Goal: Information Seeking & Learning: Learn about a topic

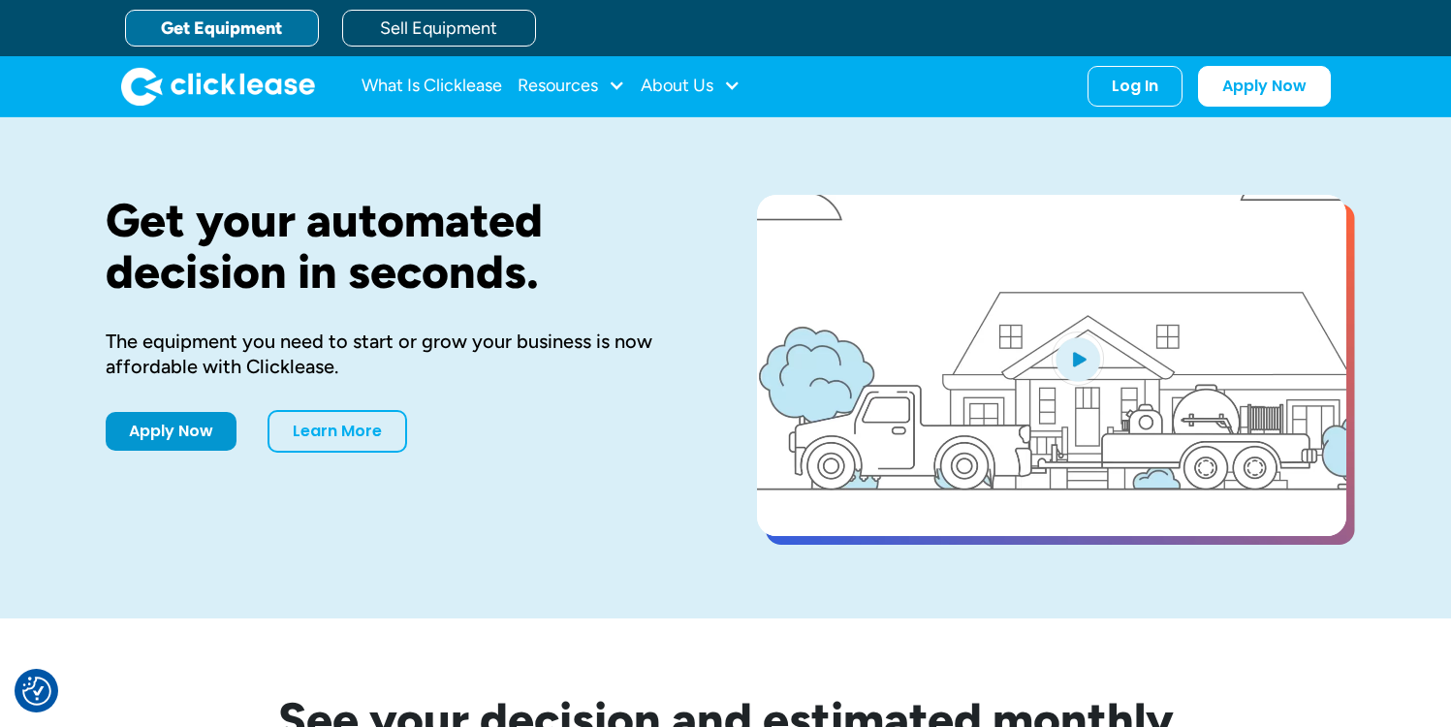
click at [289, 25] on link "Get Equipment" at bounding box center [222, 28] width 194 height 37
click at [1164, 96] on div "Log In Account login I use Clicklease to get my equipment Partner Portal I offe…" at bounding box center [1135, 82] width 95 height 41
click at [1140, 85] on div "Log In" at bounding box center [1135, 82] width 47 height 19
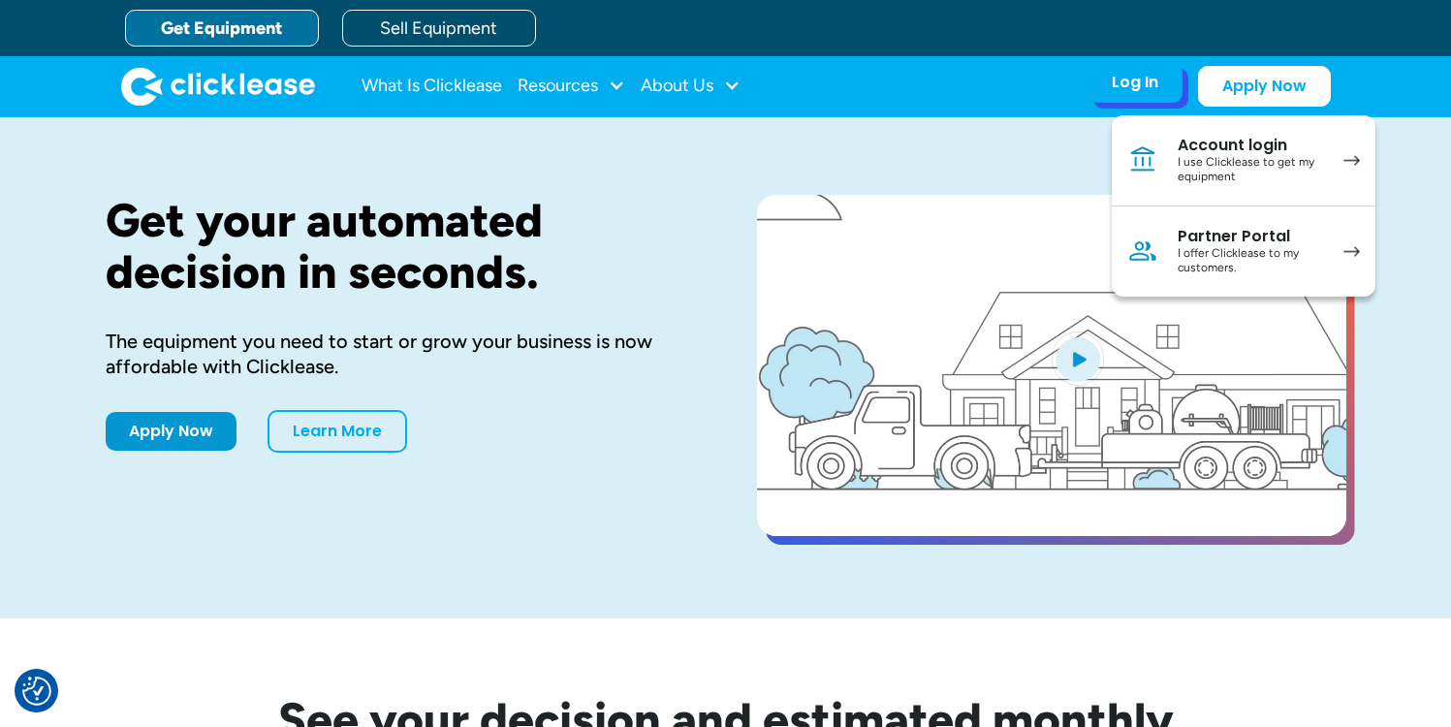
click at [1260, 164] on div "I use Clicklease to get my equipment" at bounding box center [1251, 170] width 146 height 30
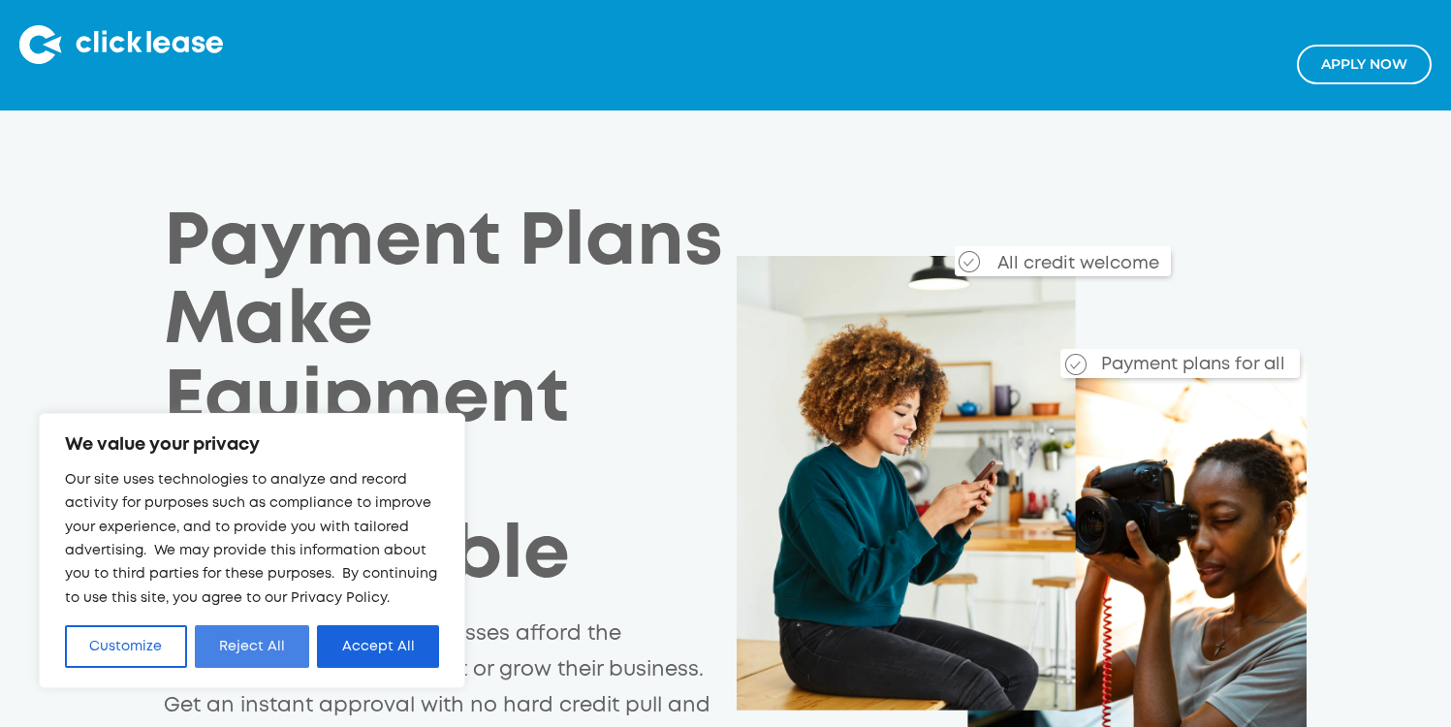
click at [253, 655] on button "Reject All" at bounding box center [252, 646] width 115 height 43
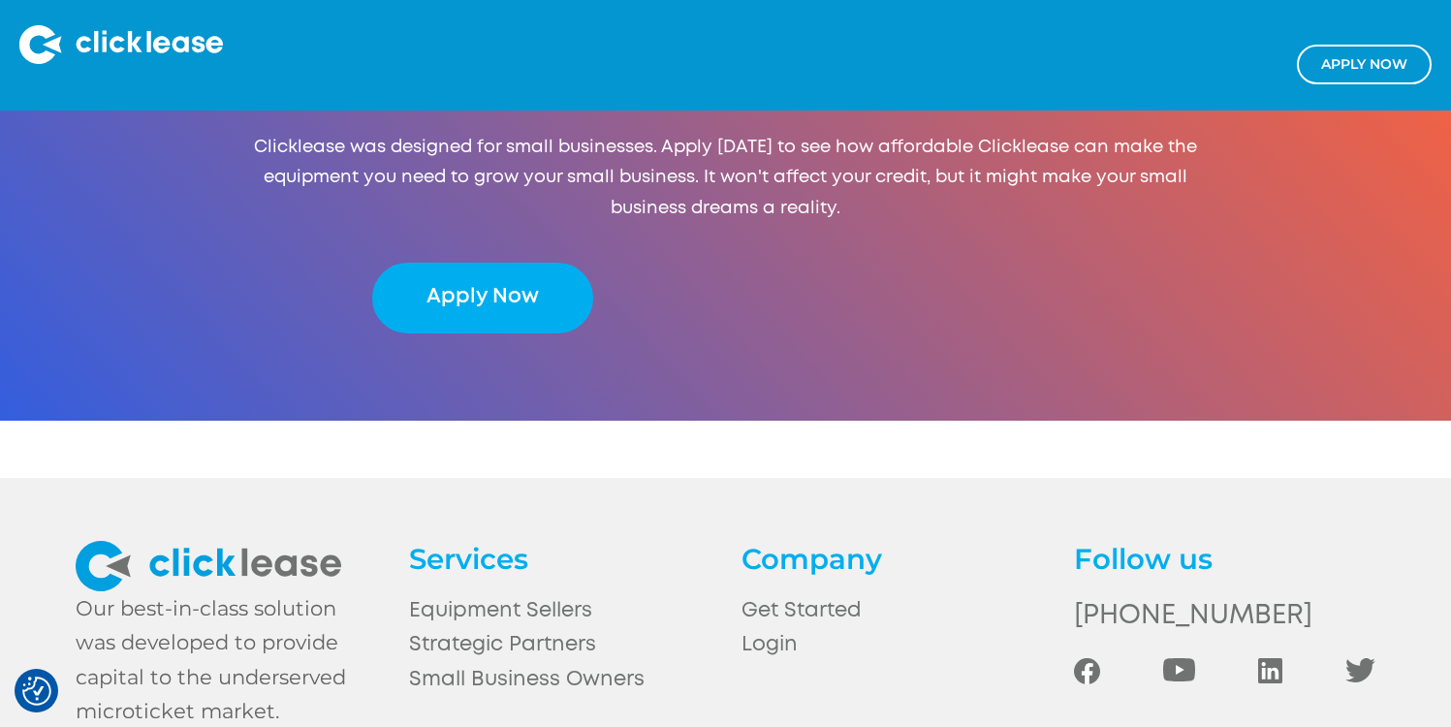
scroll to position [4223, 0]
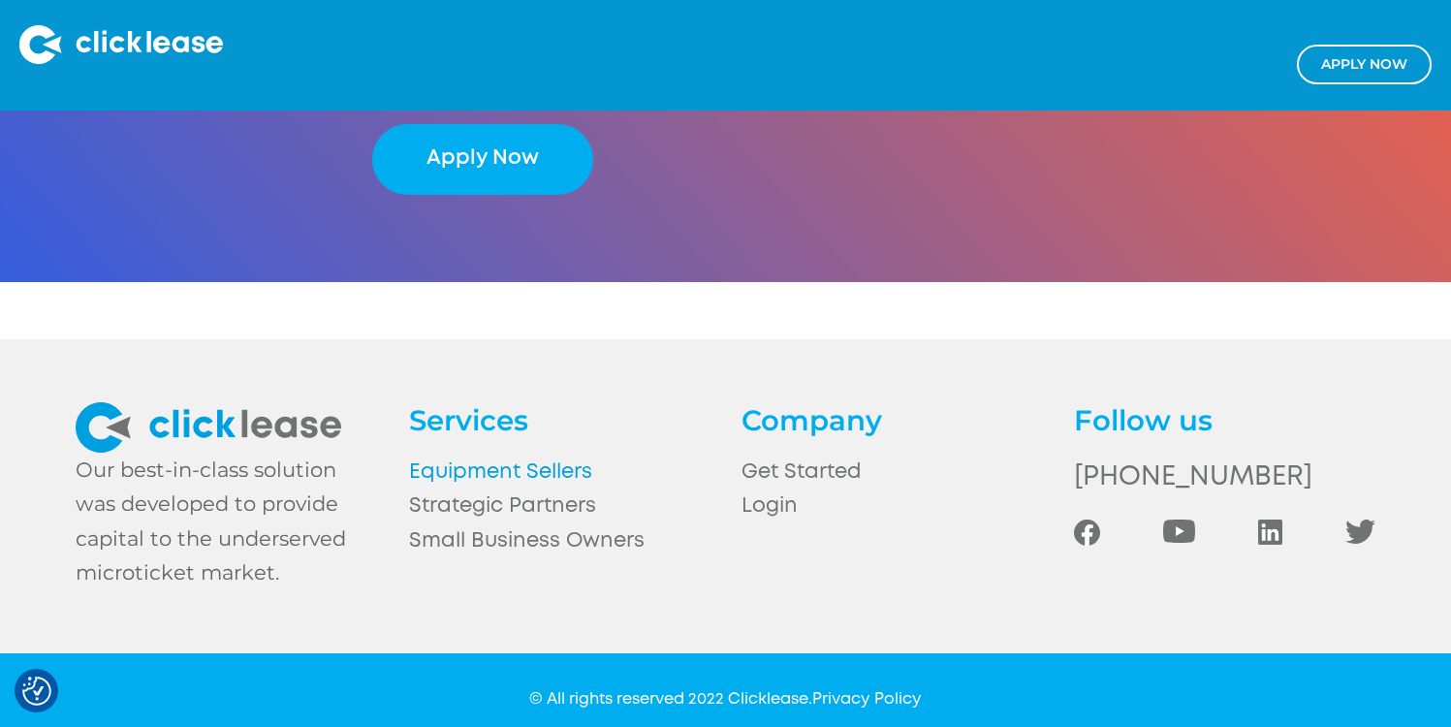
click at [537, 459] on link "Equipment Sellers" at bounding box center [560, 473] width 302 height 34
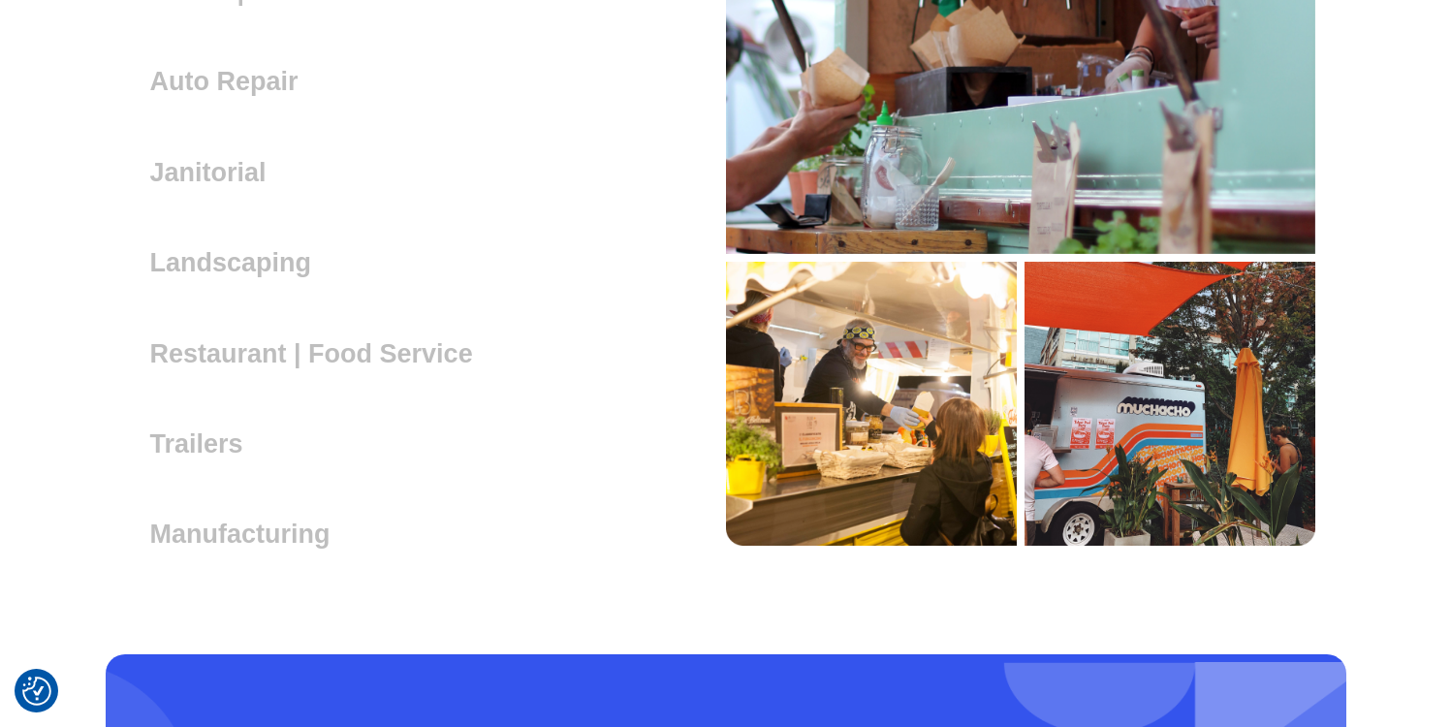
scroll to position [5686, 0]
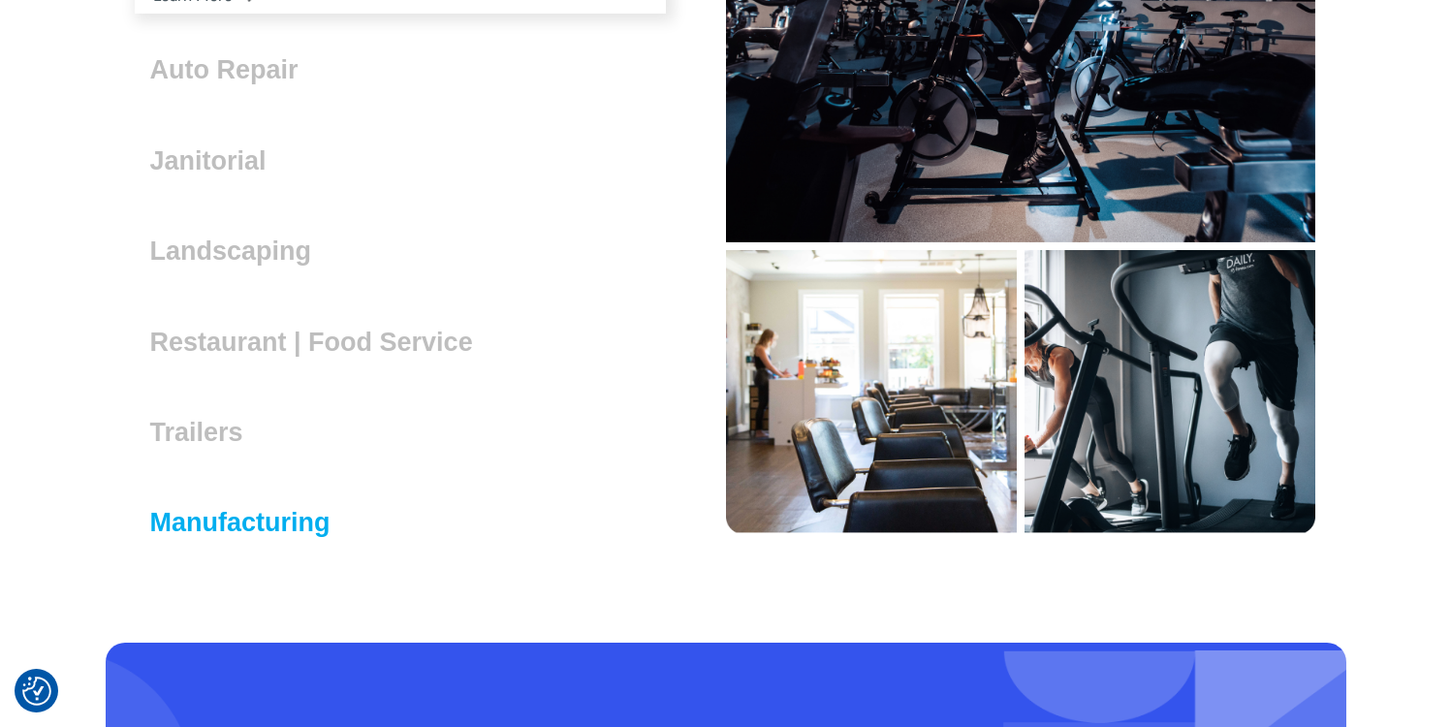
click at [189, 513] on h3 "Manufacturing" at bounding box center [248, 522] width 196 height 29
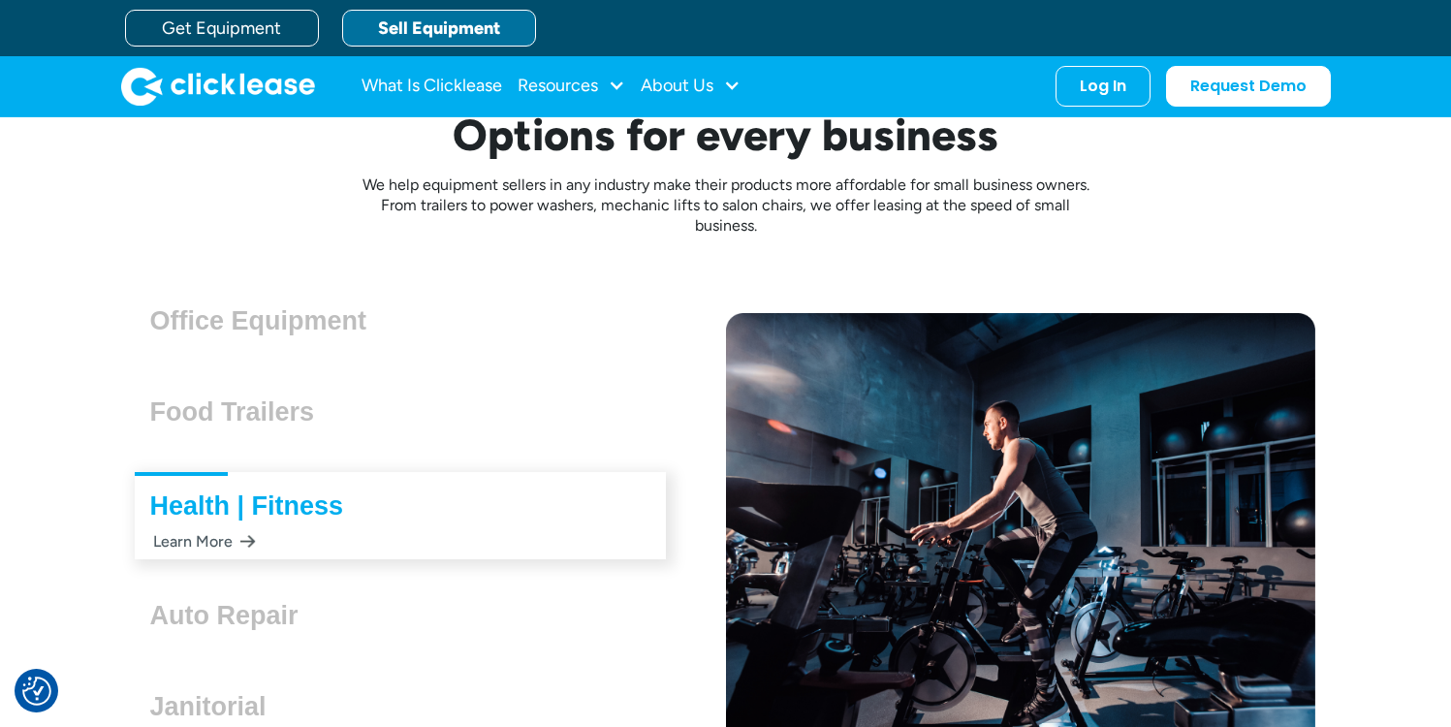
scroll to position [5117, 0]
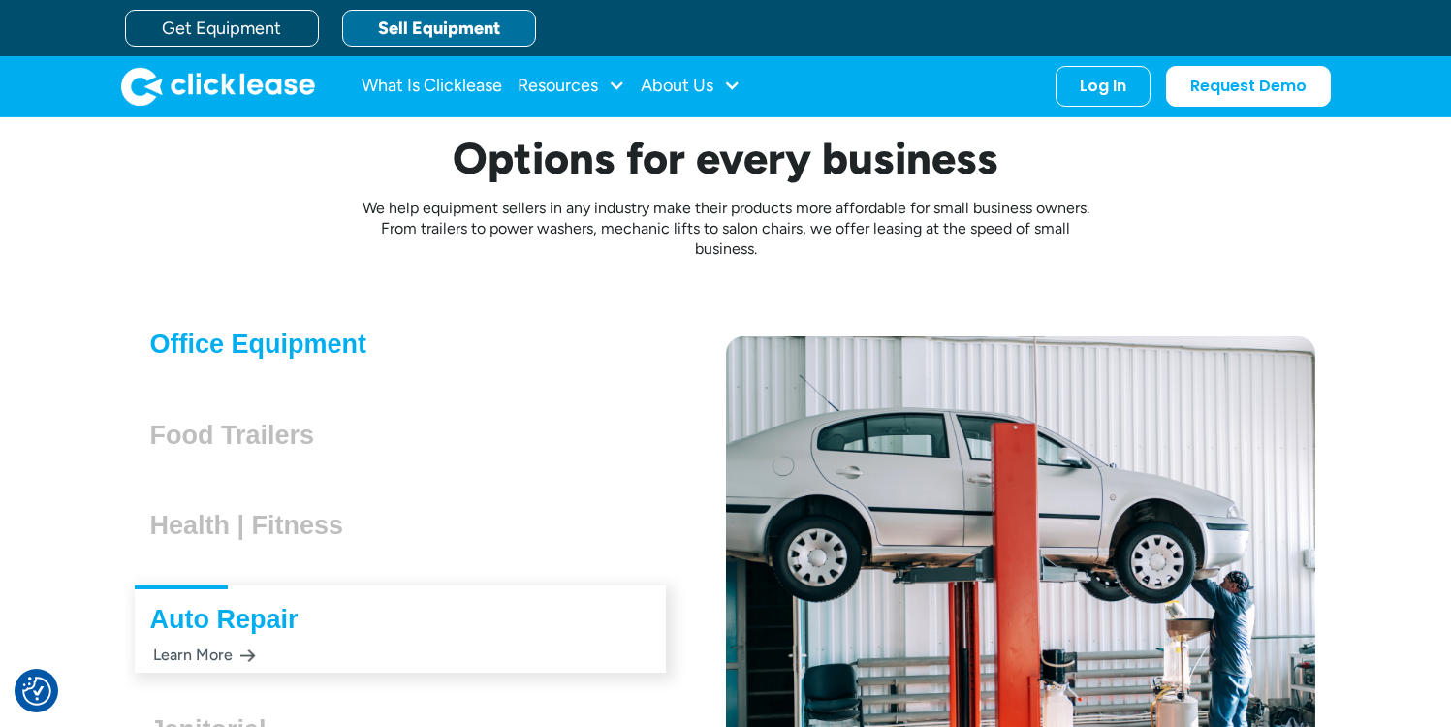
click at [294, 332] on h3 "Office Equipment" at bounding box center [266, 344] width 233 height 29
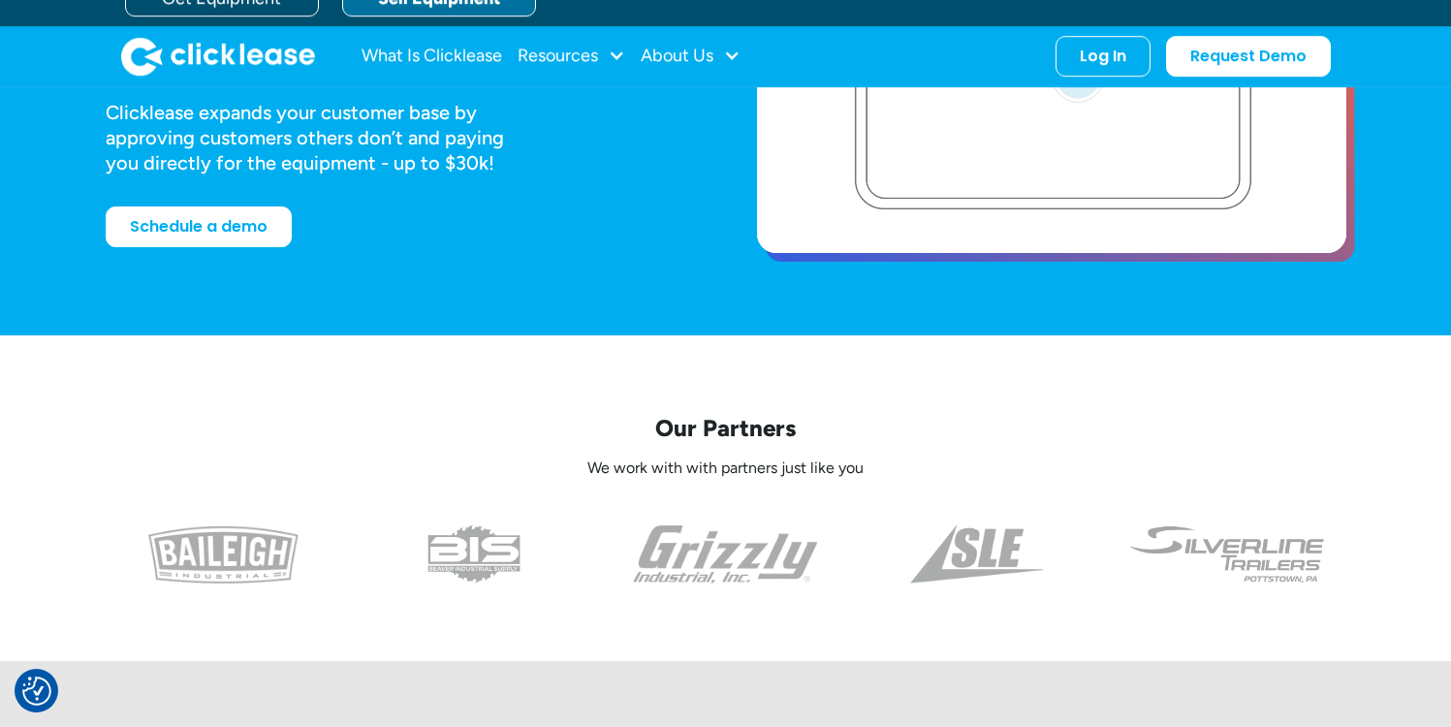
scroll to position [0, 0]
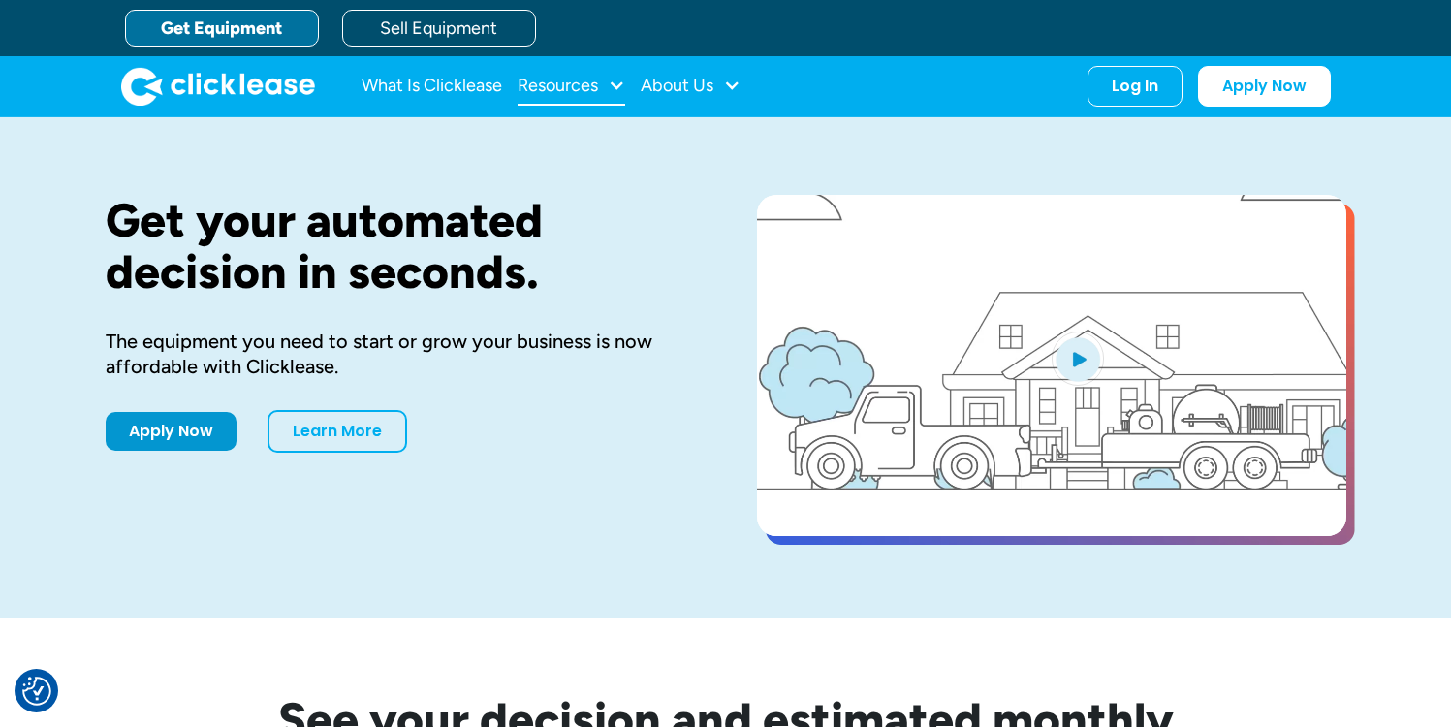
click at [604, 87] on div "Resources" at bounding box center [572, 86] width 108 height 39
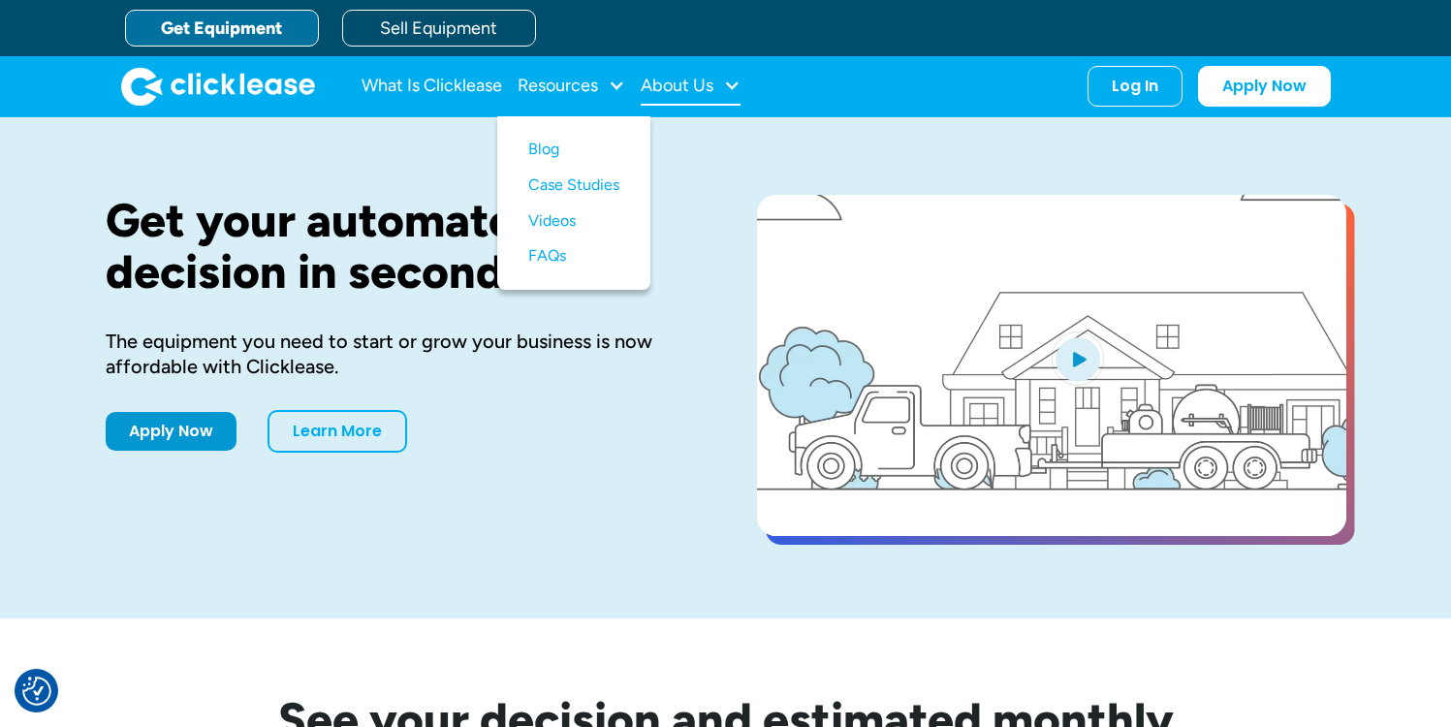
click at [731, 79] on div at bounding box center [731, 85] width 17 height 17
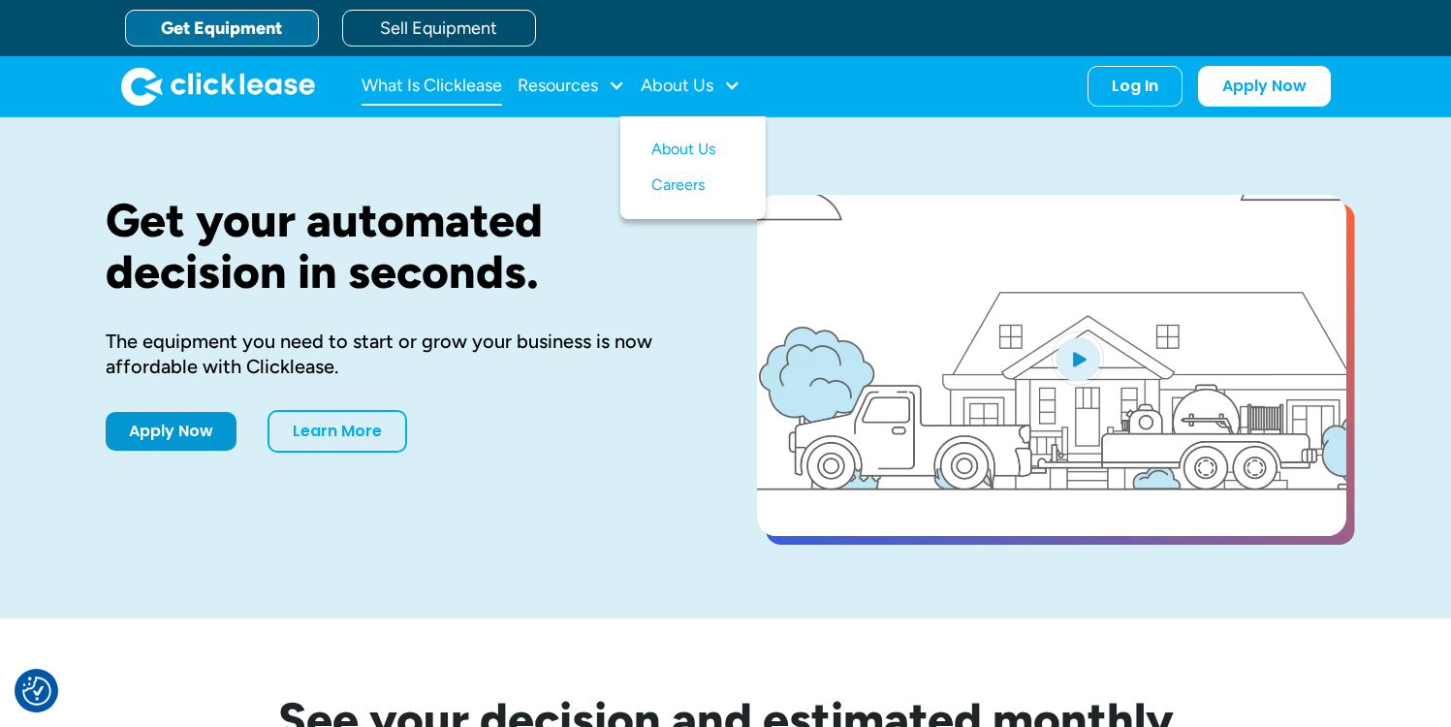
click at [450, 93] on link "What Is Clicklease" at bounding box center [432, 86] width 141 height 39
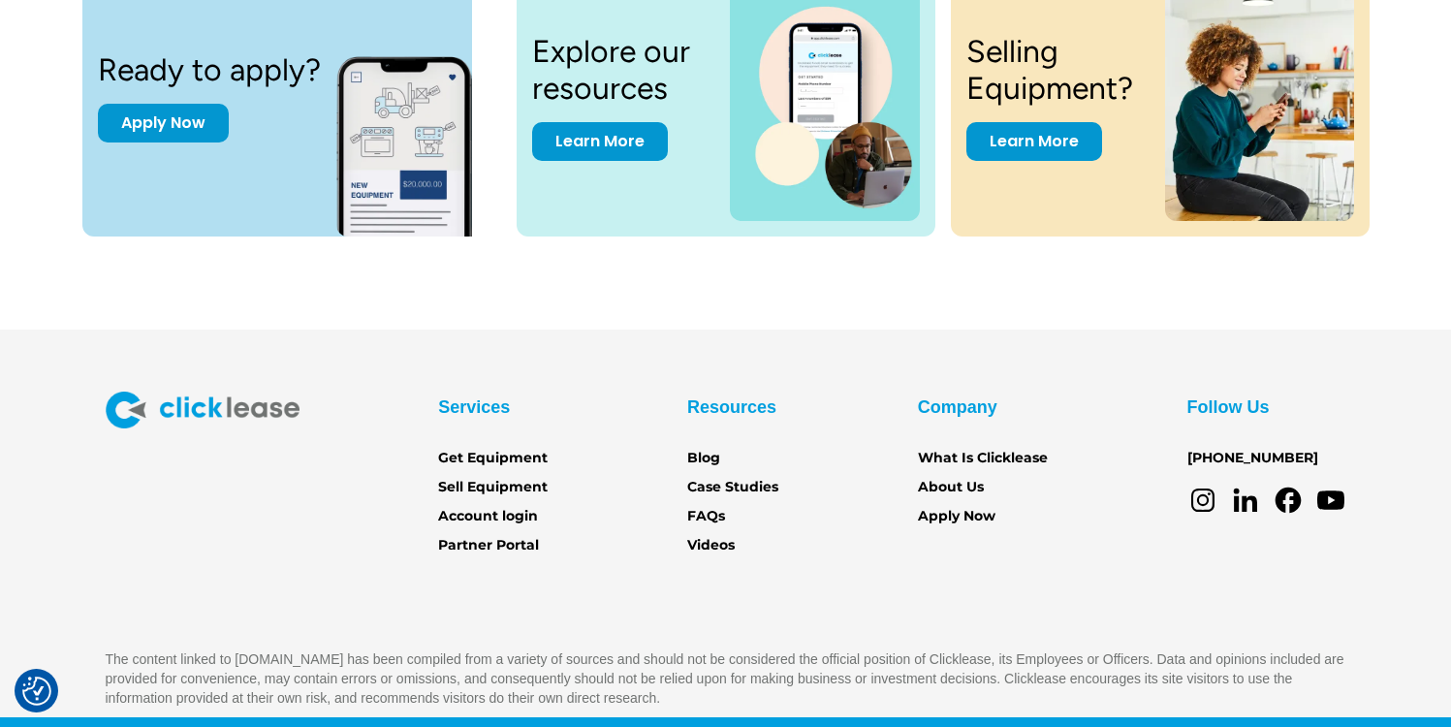
scroll to position [2736, 0]
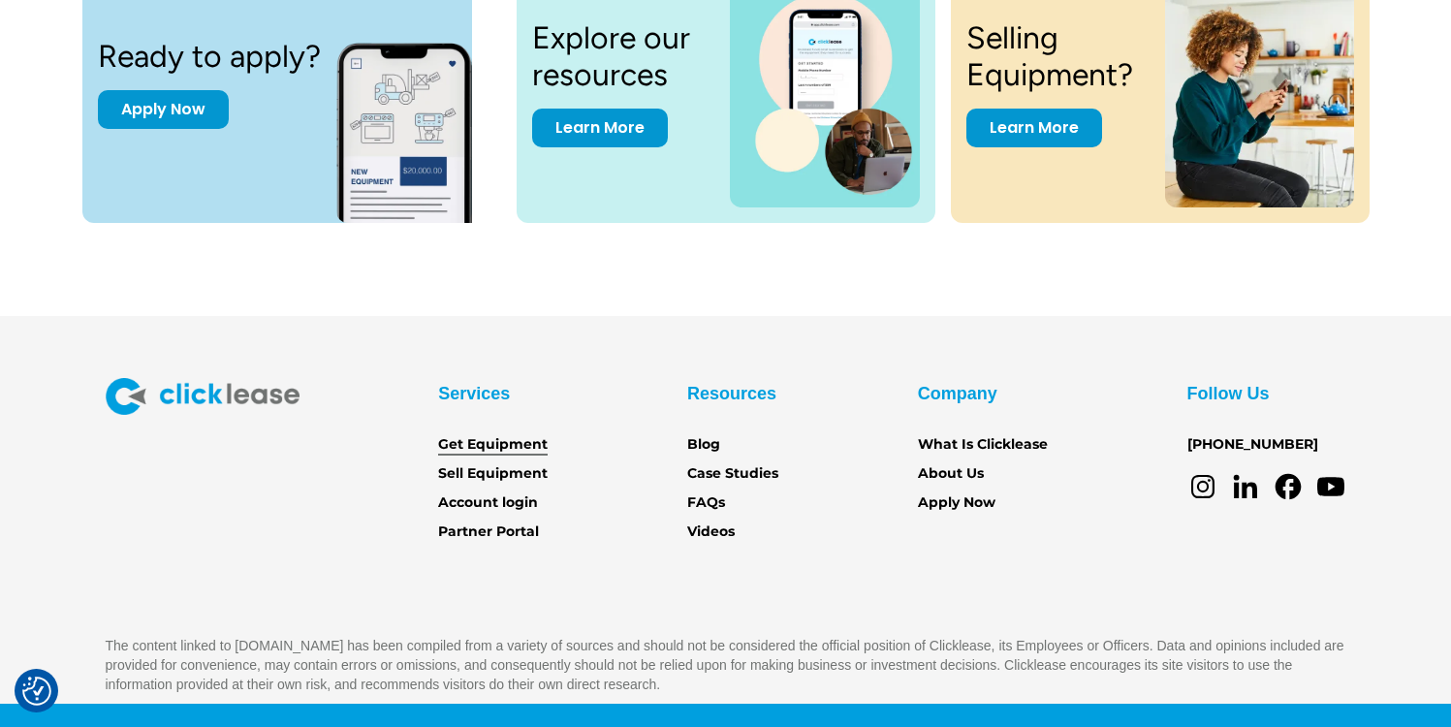
click at [481, 441] on link "Get Equipment" at bounding box center [493, 444] width 110 height 21
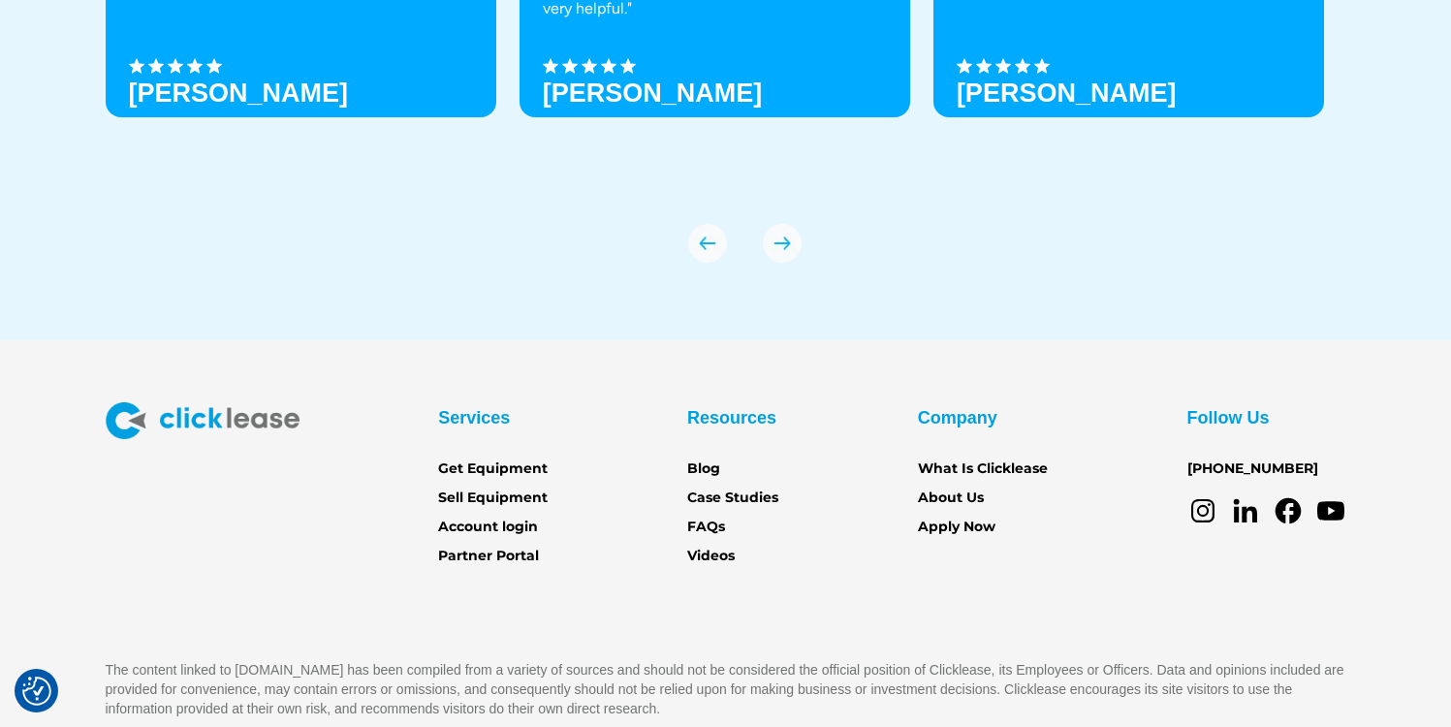
scroll to position [6889, 0]
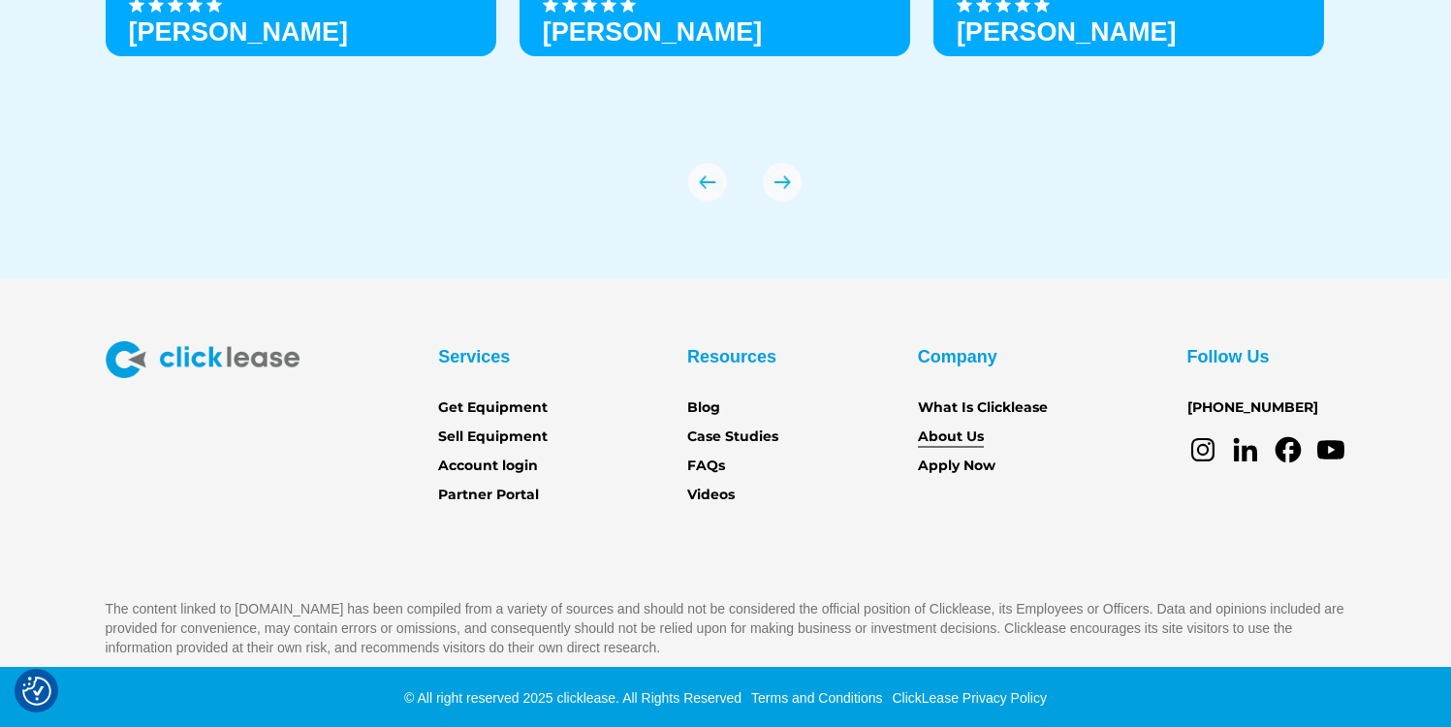
click at [949, 431] on link "About Us" at bounding box center [951, 437] width 66 height 21
